Goal: Find specific page/section: Find specific page/section

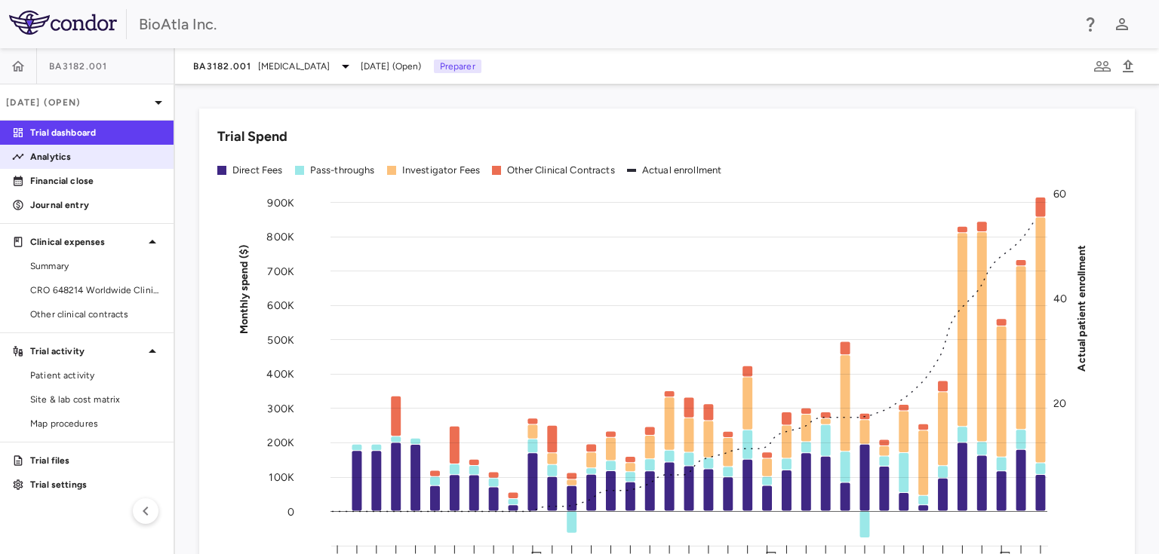
click at [66, 155] on p "Analytics" at bounding box center [95, 157] width 131 height 14
